Goal: Task Accomplishment & Management: Use online tool/utility

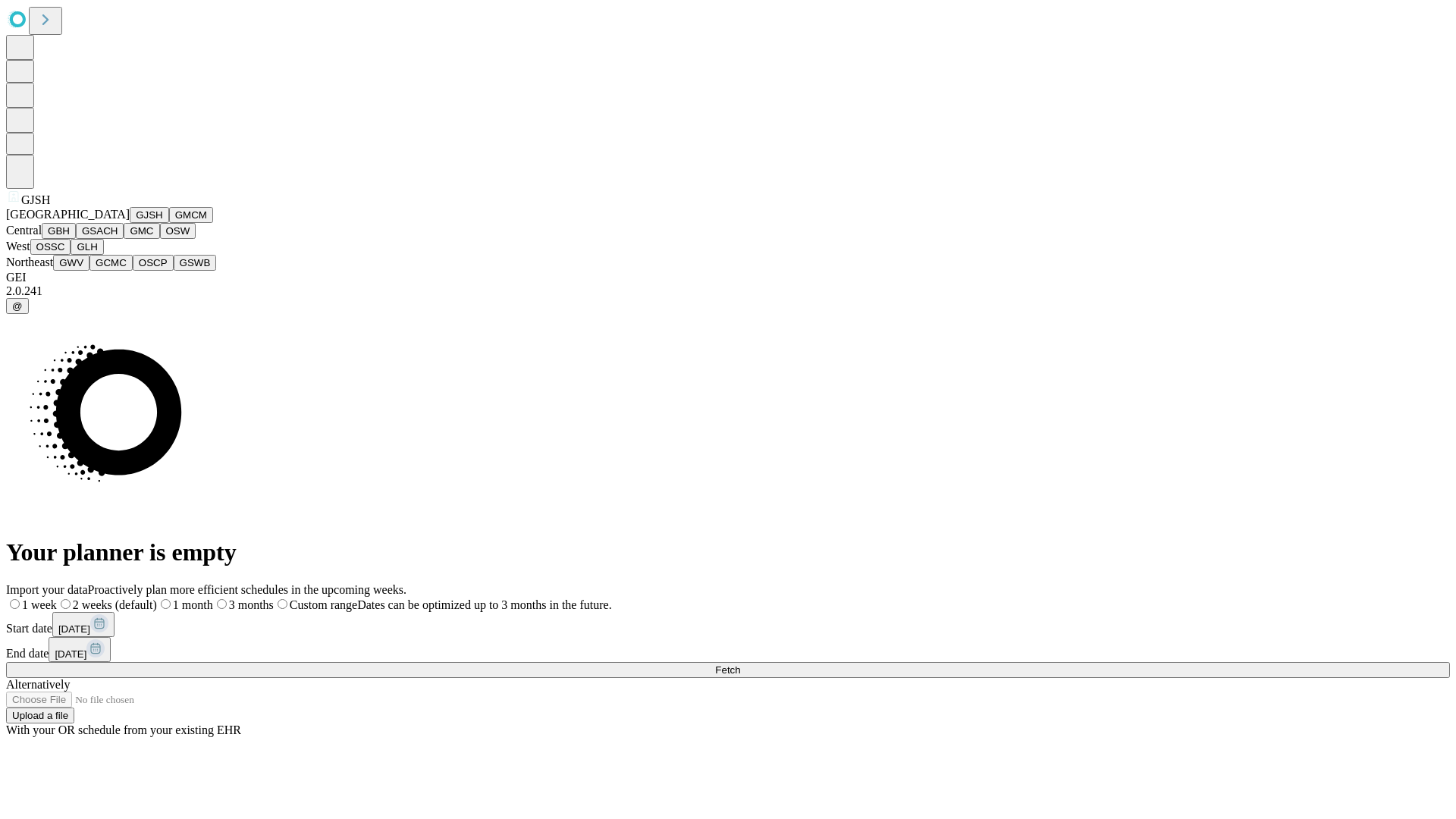
click at [130, 223] on button "GJSH" at bounding box center [149, 215] width 40 height 16
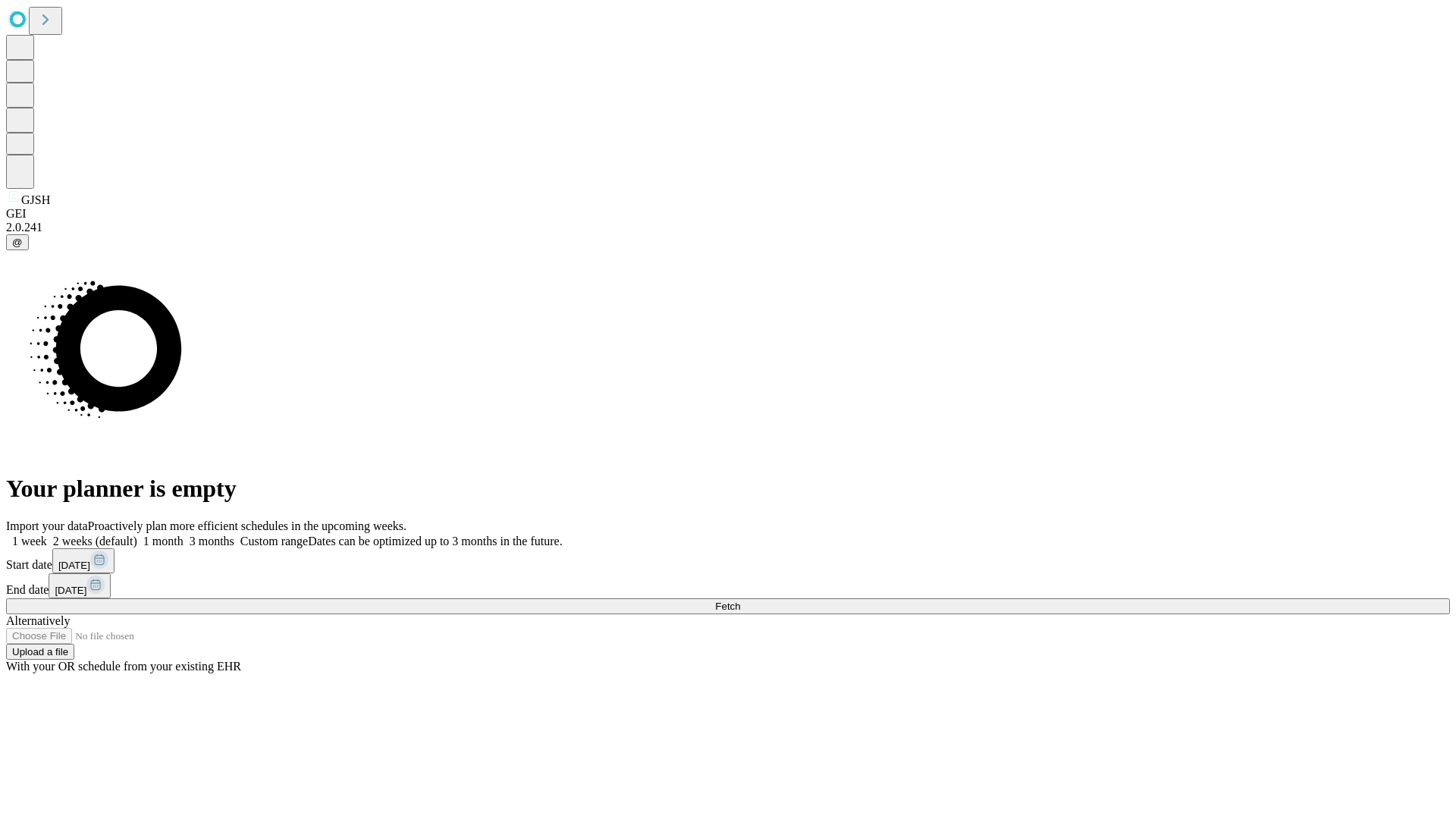
click at [183, 535] on label "1 month" at bounding box center [160, 542] width 46 height 13
click at [740, 601] on span "Fetch" at bounding box center [728, 606] width 25 height 11
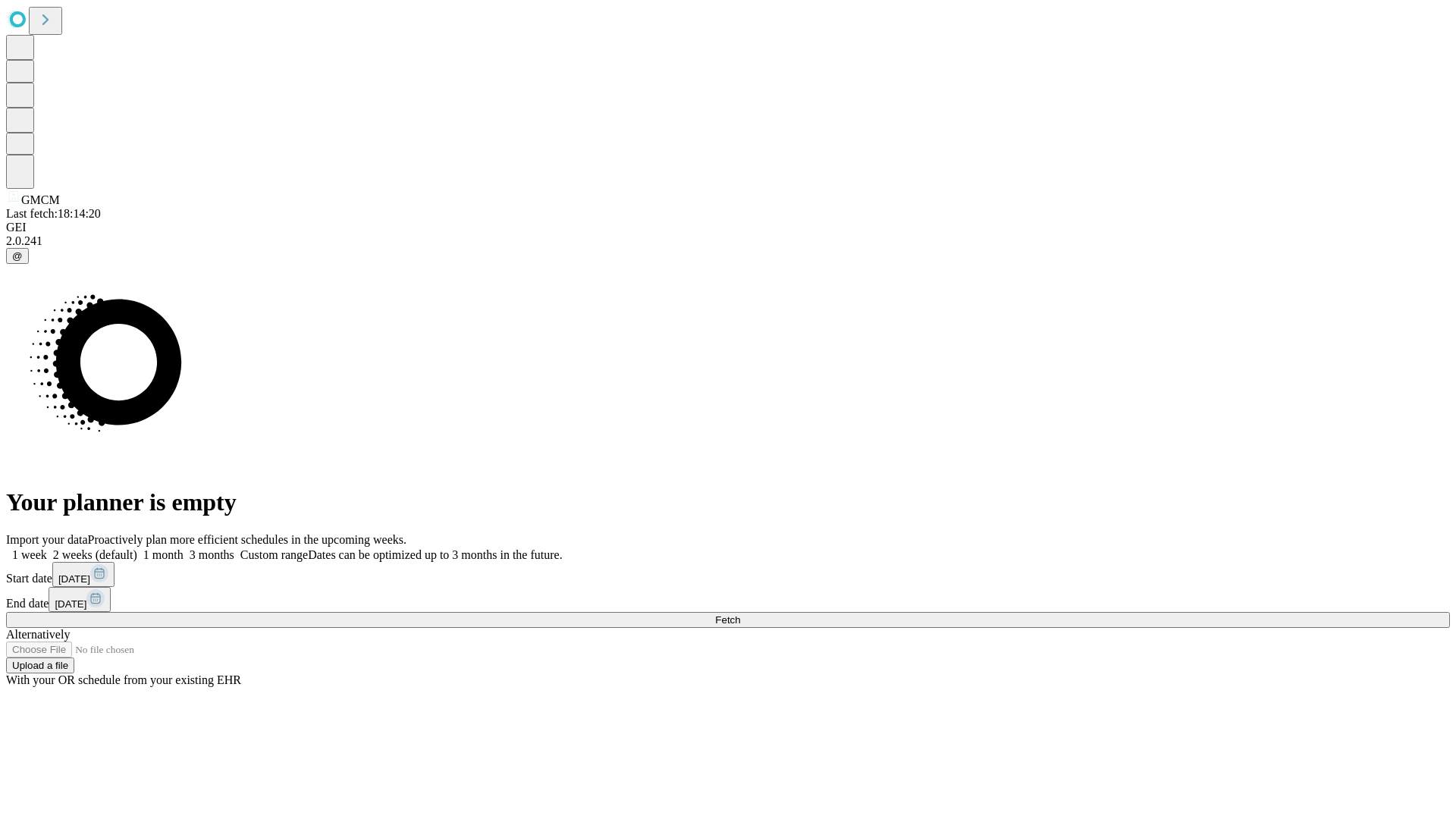
click at [183, 548] on label "1 month" at bounding box center [160, 555] width 46 height 13
click at [740, 614] on span "Fetch" at bounding box center [728, 620] width 25 height 11
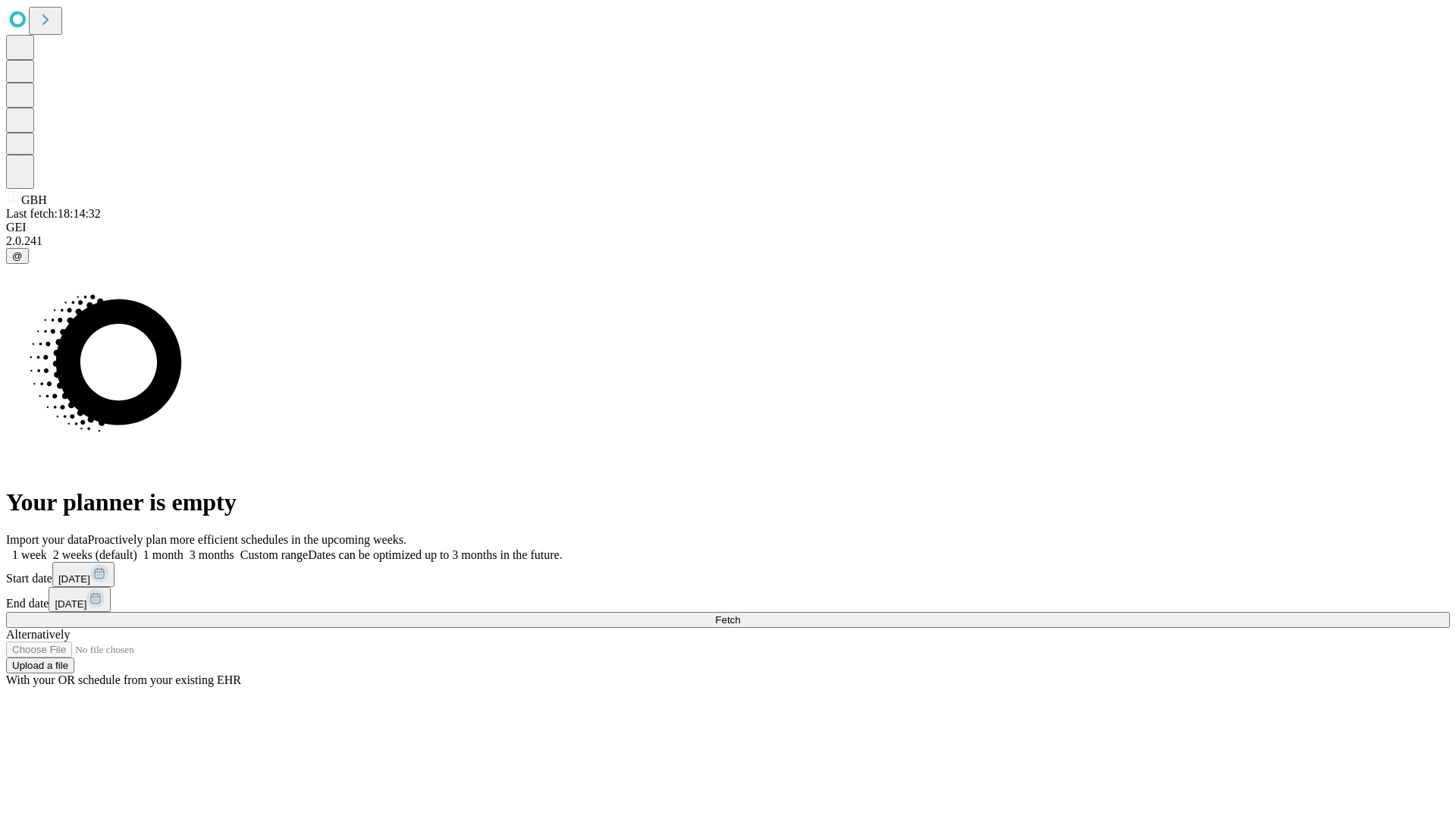
click at [183, 548] on label "1 month" at bounding box center [160, 555] width 46 height 13
click at [740, 614] on span "Fetch" at bounding box center [728, 620] width 25 height 11
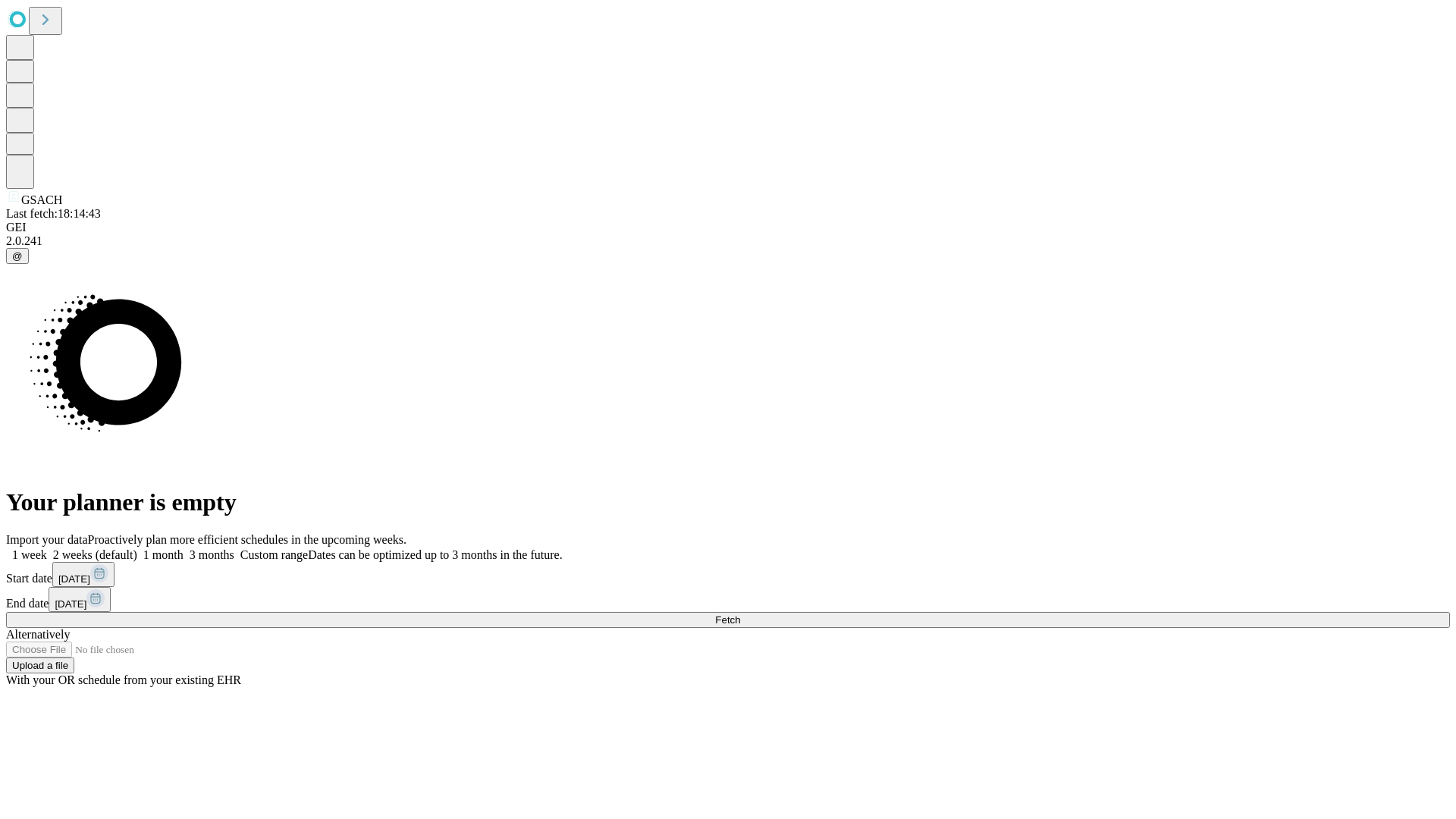
click at [183, 548] on label "1 month" at bounding box center [160, 555] width 46 height 13
click at [740, 614] on span "Fetch" at bounding box center [728, 620] width 25 height 11
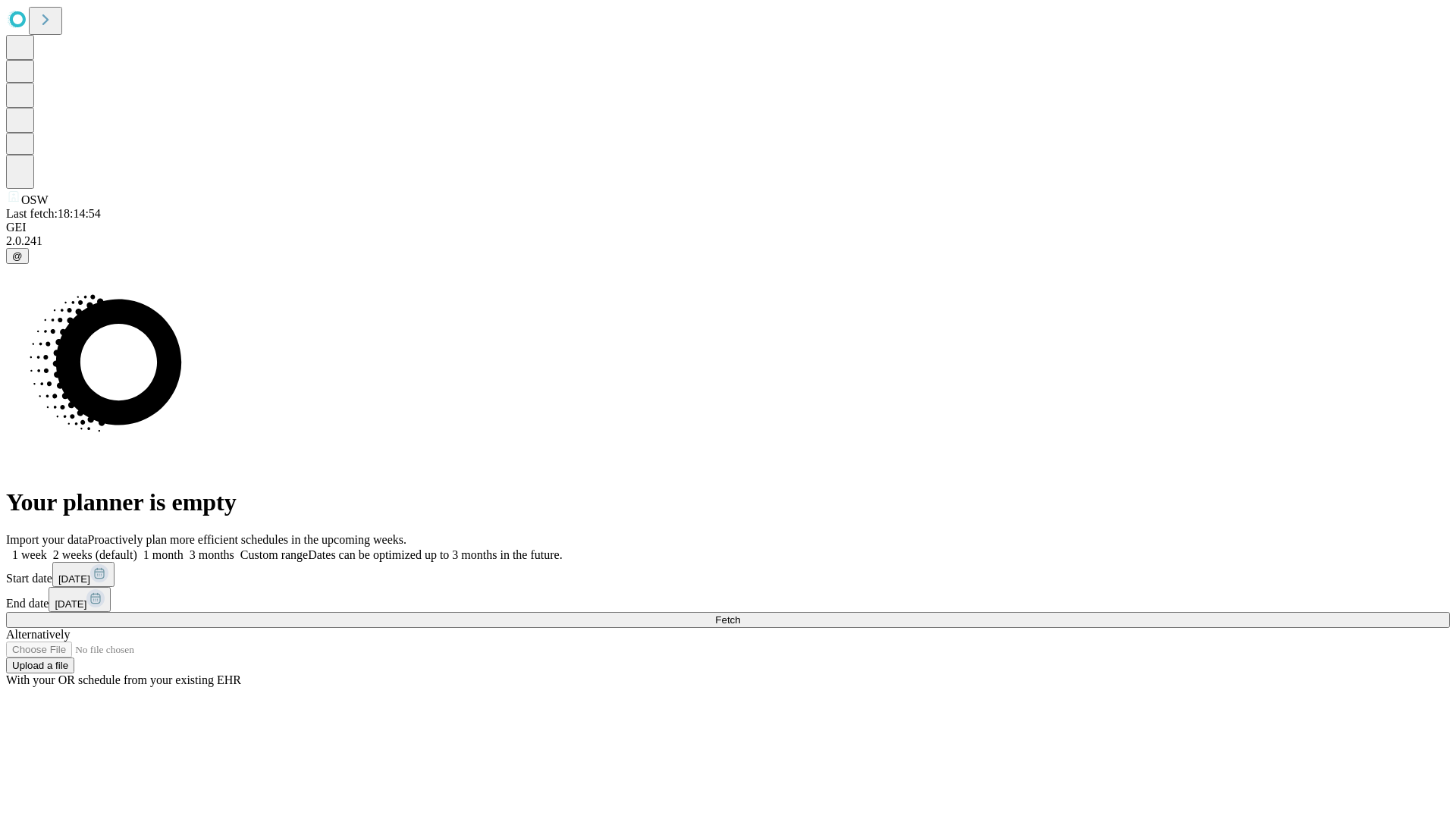
click at [183, 548] on label "1 month" at bounding box center [160, 555] width 46 height 13
click at [740, 614] on span "Fetch" at bounding box center [728, 620] width 25 height 11
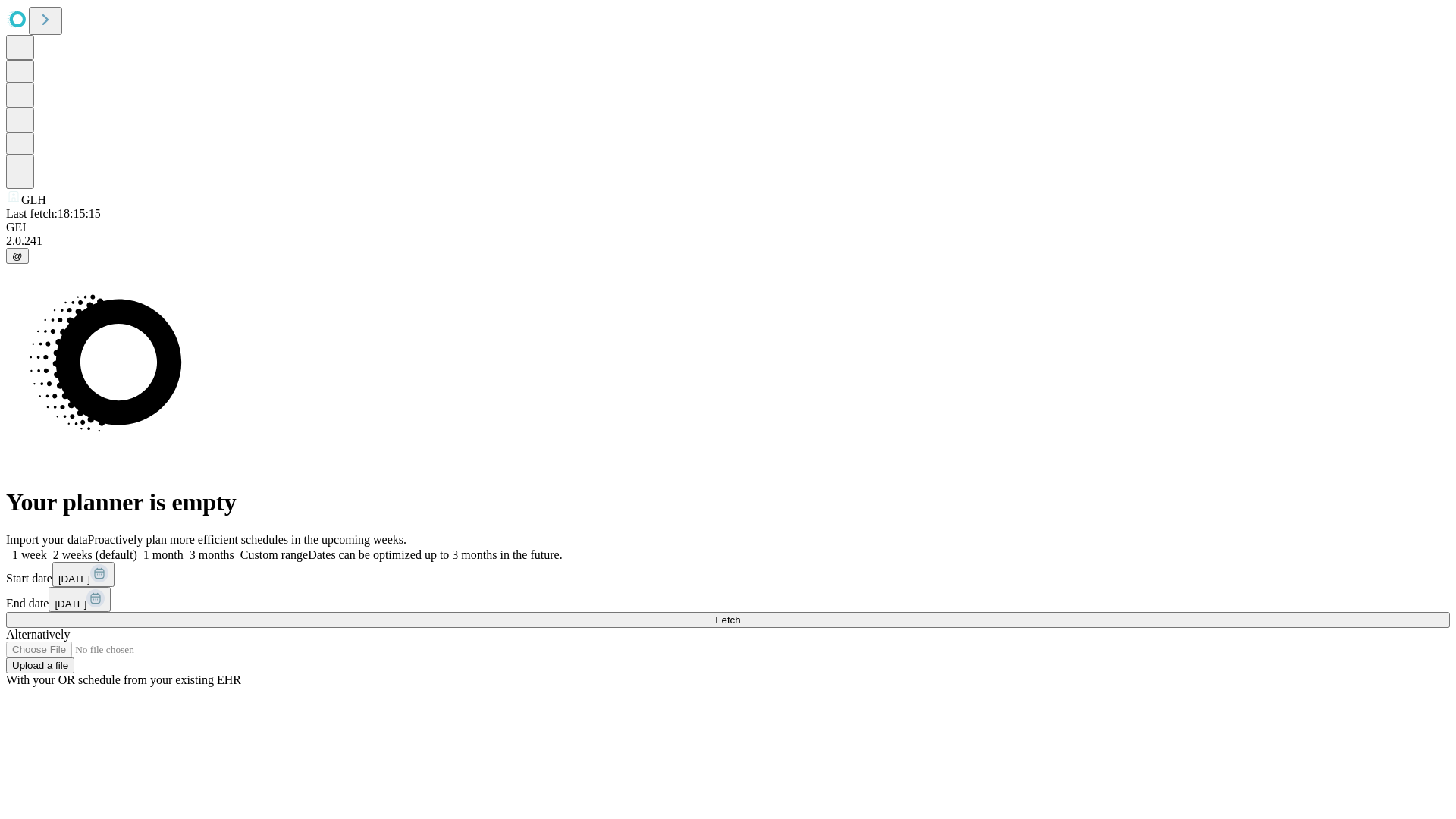
click at [183, 548] on label "1 month" at bounding box center [160, 555] width 46 height 13
click at [740, 614] on span "Fetch" at bounding box center [728, 620] width 25 height 11
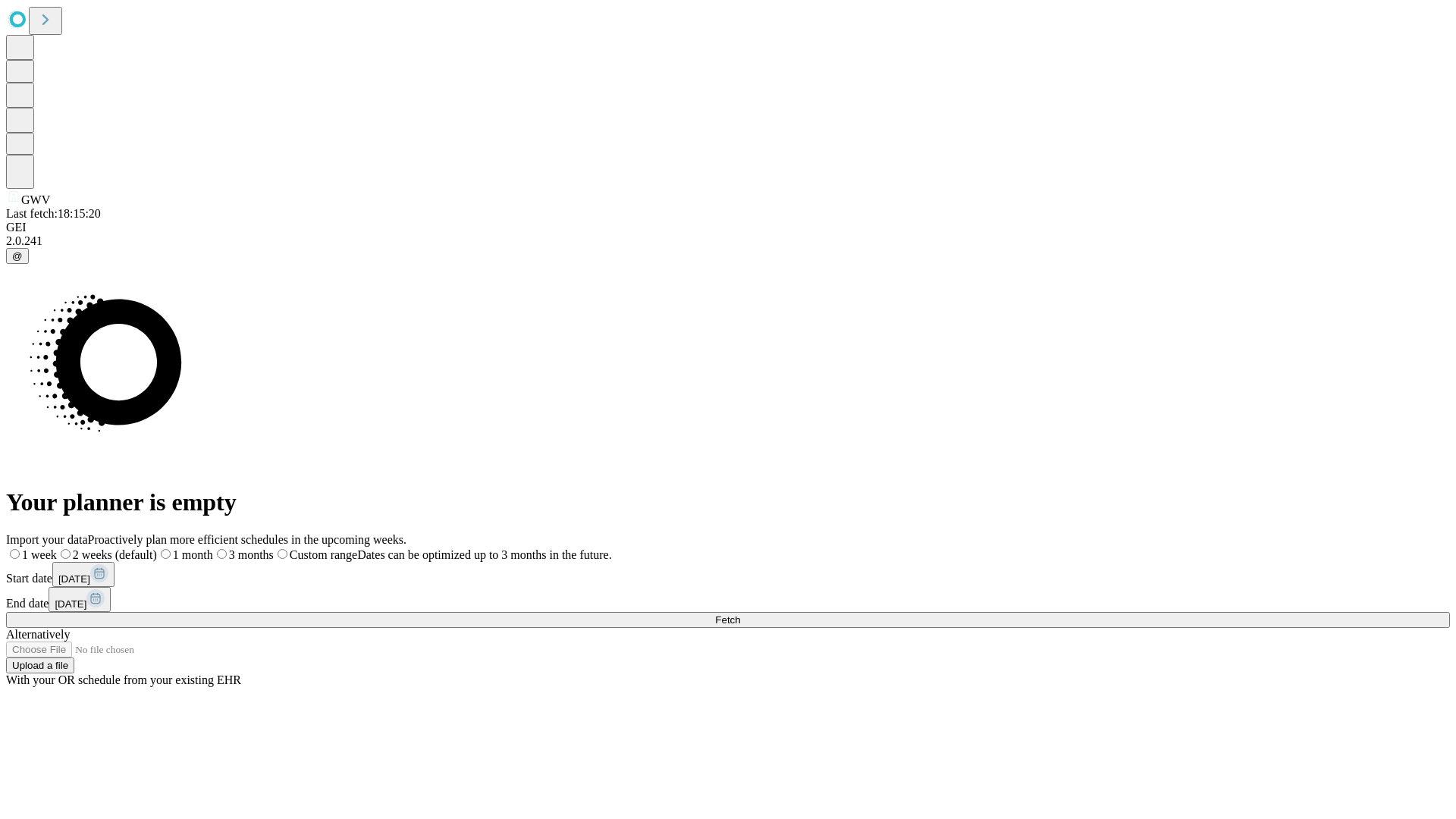
click at [213, 548] on label "1 month" at bounding box center [184, 555] width 56 height 13
click at [740, 614] on span "Fetch" at bounding box center [728, 620] width 25 height 11
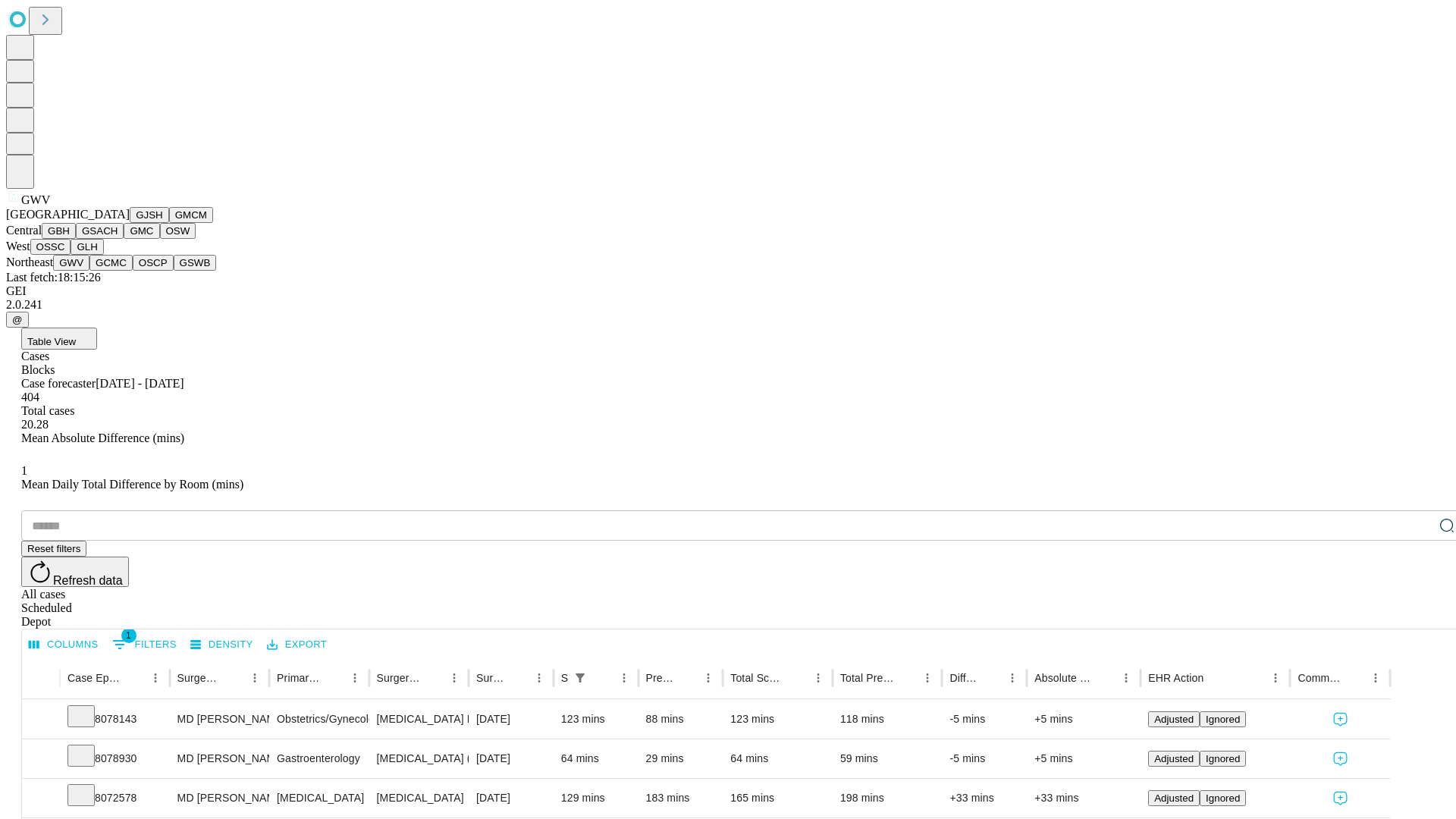
click at [118, 271] on button "GCMC" at bounding box center [111, 263] width 43 height 16
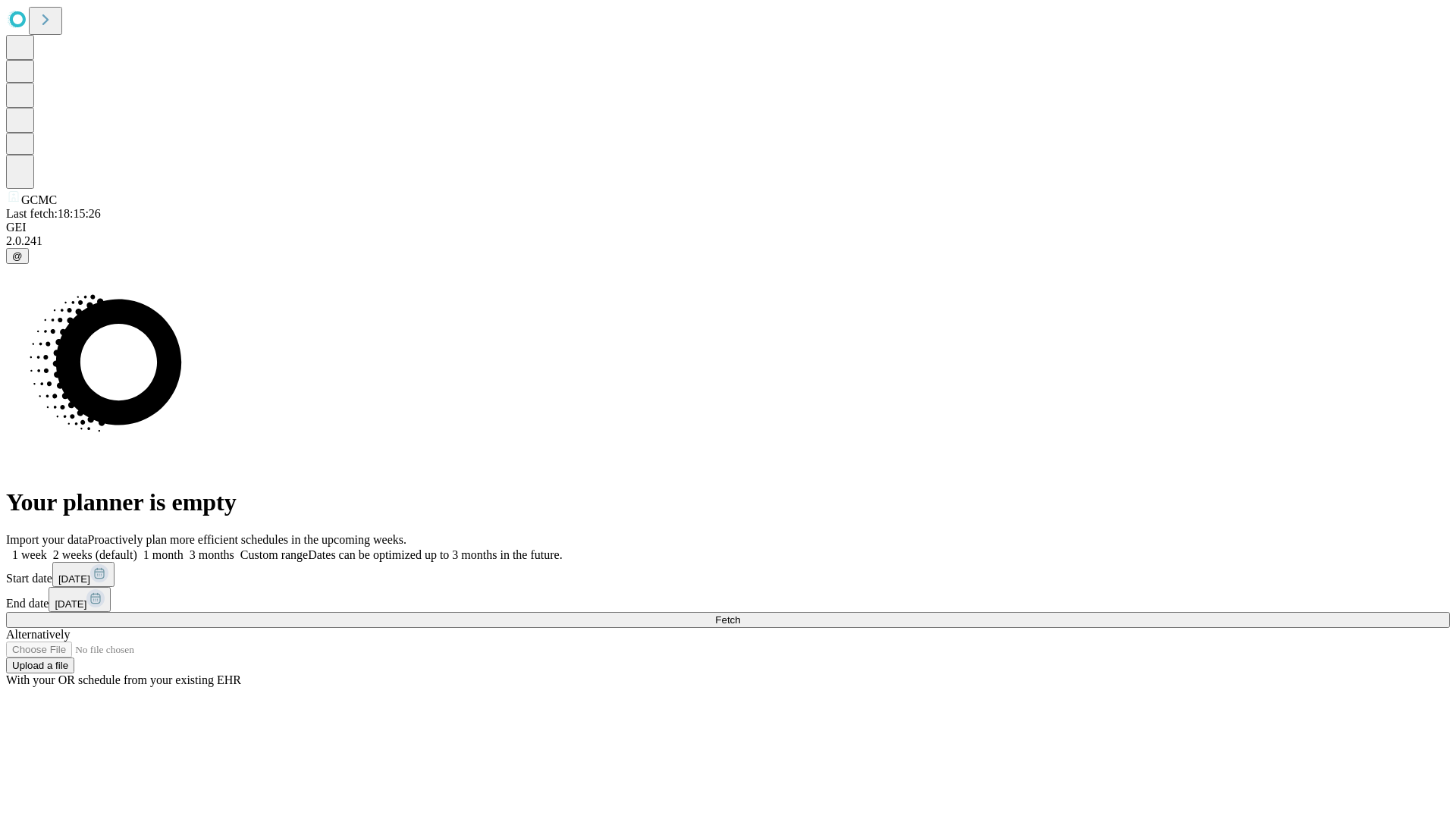
click at [183, 548] on label "1 month" at bounding box center [160, 555] width 46 height 13
click at [740, 614] on span "Fetch" at bounding box center [728, 620] width 25 height 11
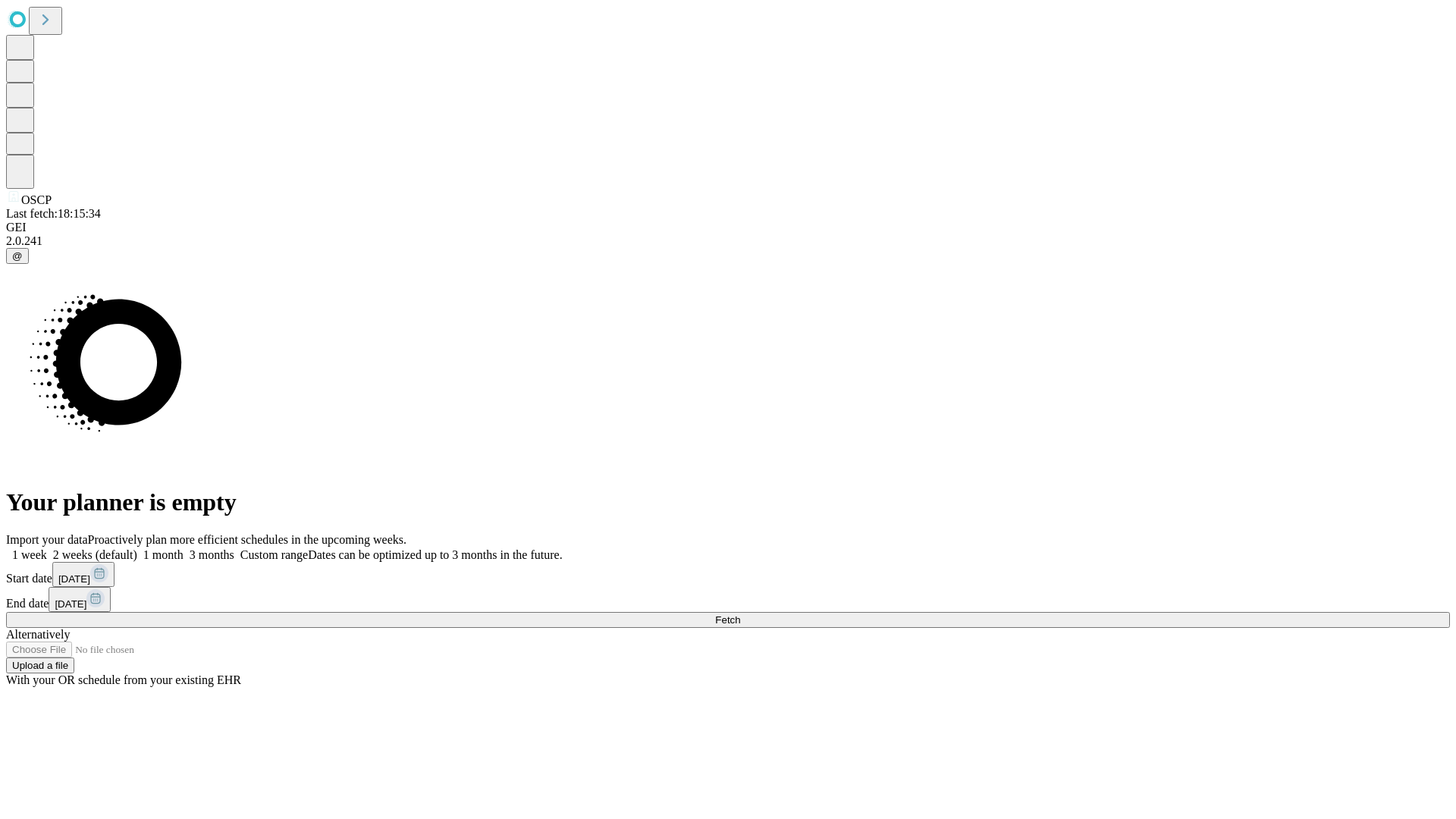
click at [183, 548] on label "1 month" at bounding box center [160, 555] width 46 height 13
click at [740, 614] on span "Fetch" at bounding box center [728, 620] width 25 height 11
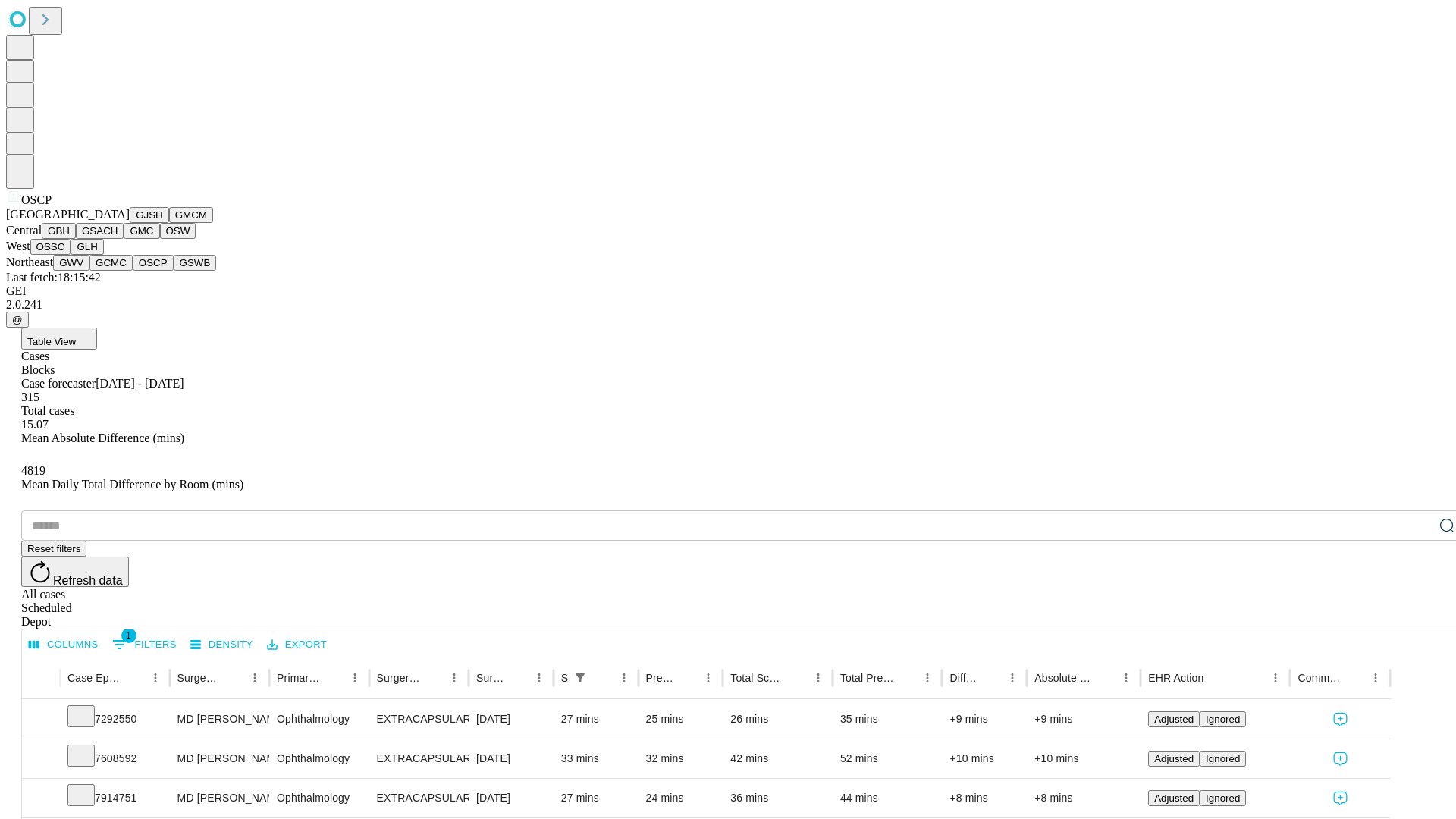
click at [174, 271] on button "GSWB" at bounding box center [195, 263] width 43 height 16
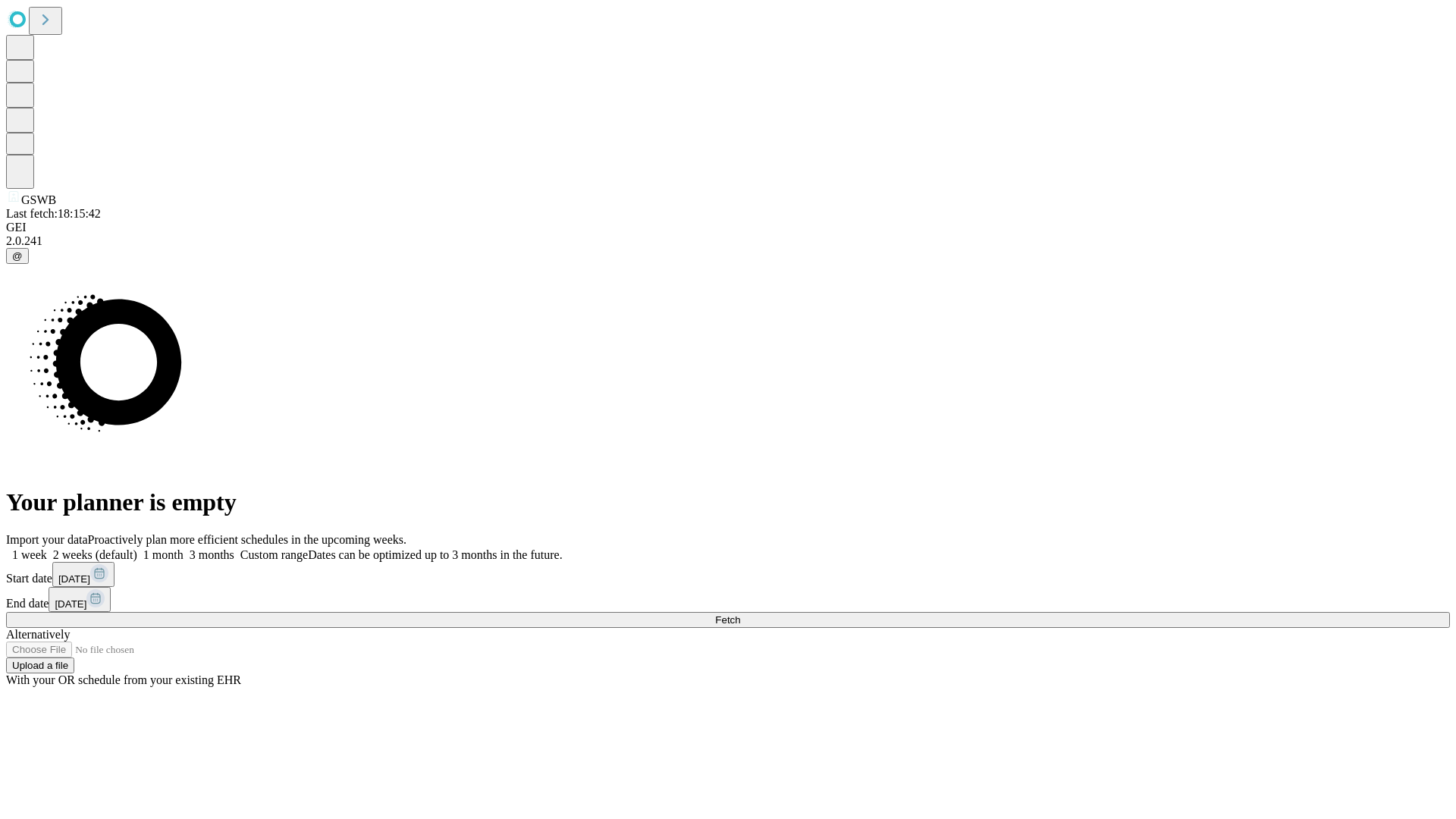
click at [183, 548] on label "1 month" at bounding box center [160, 555] width 46 height 13
click at [740, 614] on span "Fetch" at bounding box center [728, 620] width 25 height 11
